Goal: Task Accomplishment & Management: Complete application form

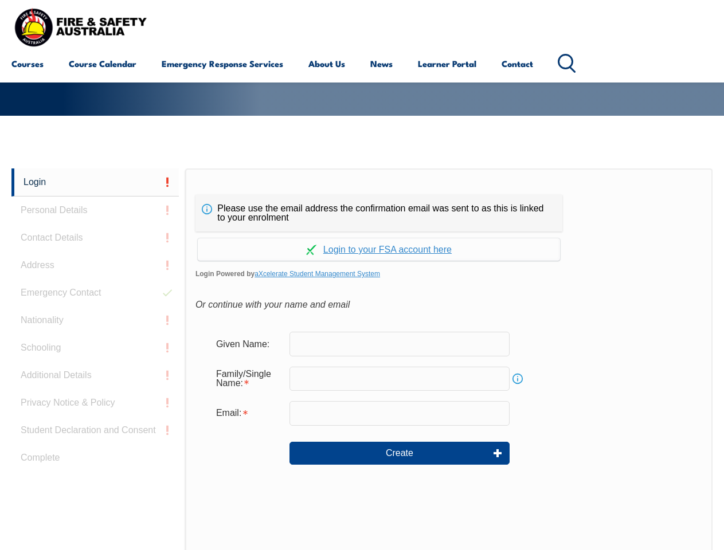
click at [362, 186] on div "Please use the email address the confirmation email was sent to as this is link…" at bounding box center [448, 408] width 527 height 481
click at [362, 359] on form "Given Name: Family/Single Name: Info Email: Create" at bounding box center [448, 406] width 507 height 172
click at [95, 182] on link "Login" at bounding box center [94, 182] width 167 height 28
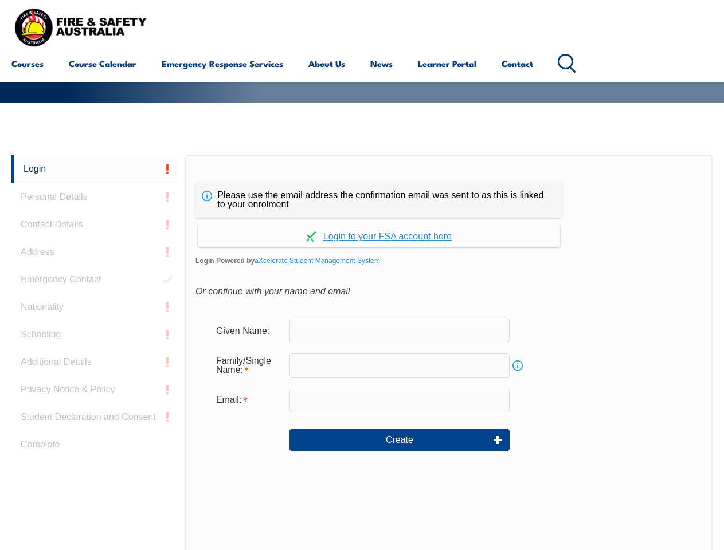
click at [95, 210] on div "Login Personal Details Contact Details Address Emergency Contact Nationality Sc…" at bounding box center [98, 441] width 174 height 573
click at [95, 238] on div "Login Personal Details Contact Details Address Emergency Contact Nationality Sc…" at bounding box center [98, 441] width 174 height 573
click at [95, 265] on div "Login Personal Details Contact Details Address Emergency Contact Nationality Sc…" at bounding box center [98, 441] width 174 height 573
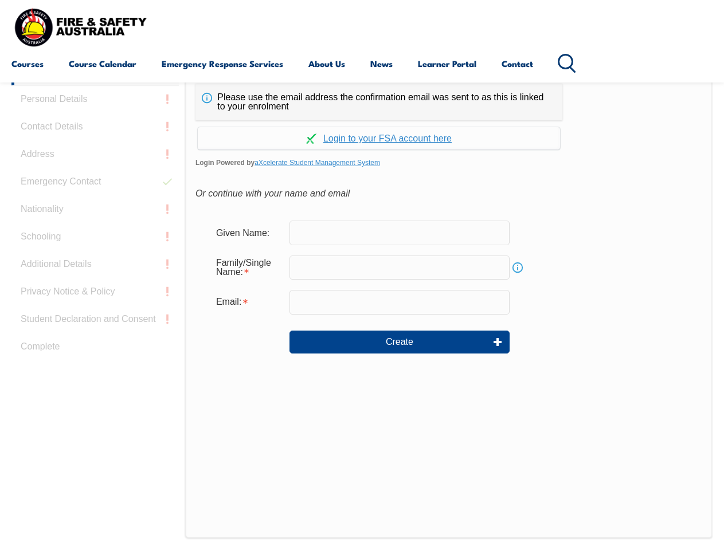
click at [95, 293] on div "Login Personal Details Contact Details Address Emergency Contact Nationality Sc…" at bounding box center [98, 343] width 174 height 573
click at [95, 320] on div "Login Personal Details Contact Details Address Emergency Contact Nationality Sc…" at bounding box center [98, 343] width 174 height 573
click at [95, 348] on div "Login Personal Details Contact Details Address Emergency Contact Nationality Sc…" at bounding box center [98, 343] width 174 height 573
click at [95, 375] on div "Login Personal Details Contact Details Address Emergency Contact Nationality Sc…" at bounding box center [98, 343] width 174 height 573
